Goal: Transaction & Acquisition: Purchase product/service

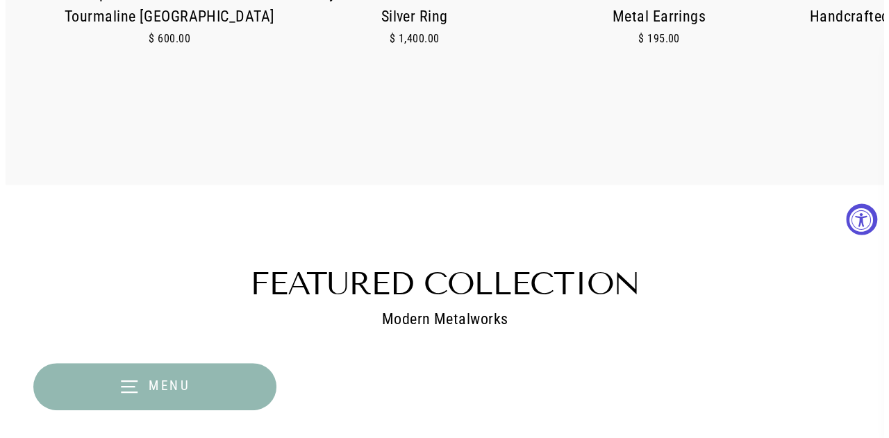
scroll to position [1003, 0]
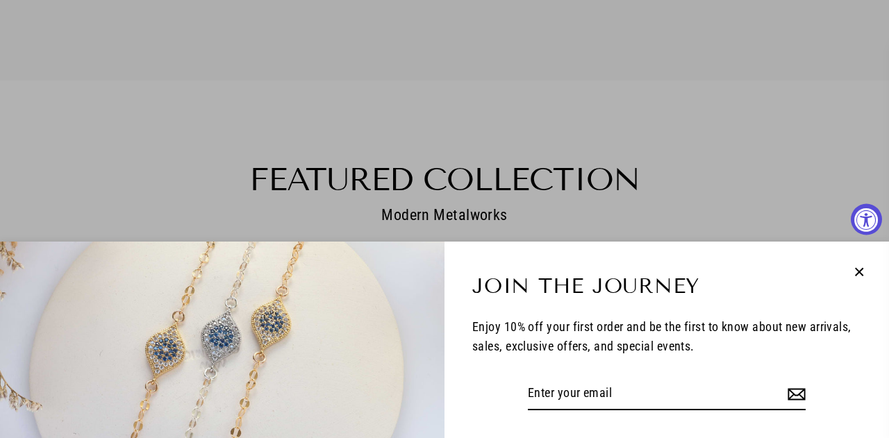
click at [861, 280] on icon "button" at bounding box center [859, 272] width 18 height 18
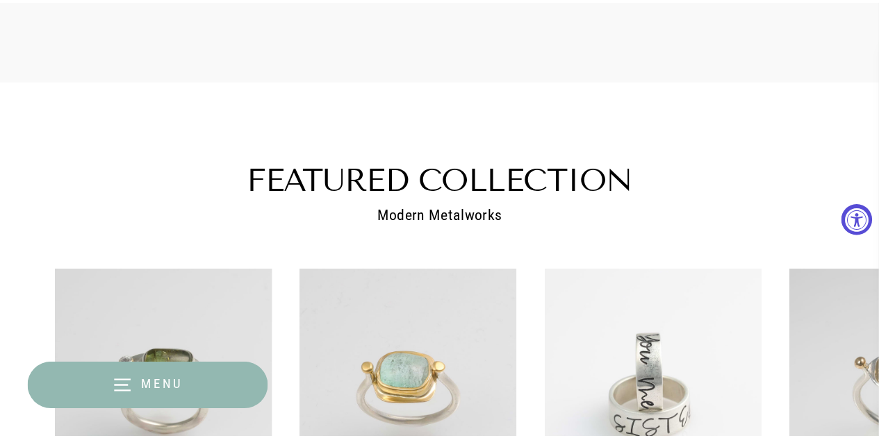
scroll to position [997, 0]
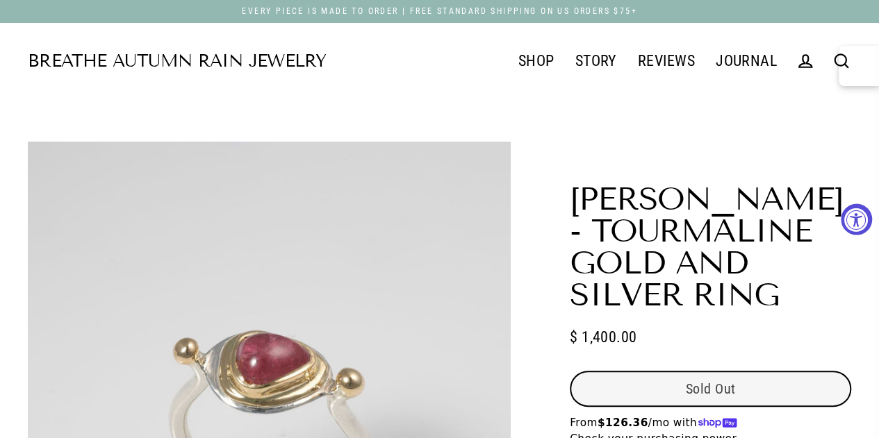
select select "3"
